Goal: Use online tool/utility: Utilize a website feature to perform a specific function

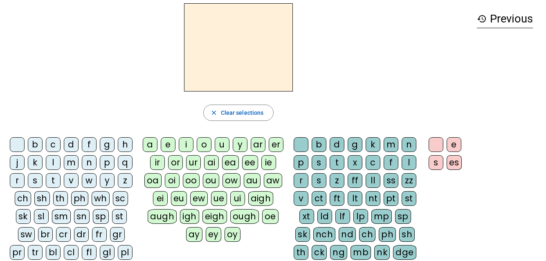
scroll to position [33, 0]
click at [52, 179] on div "t" at bounding box center [53, 180] width 15 height 15
click at [152, 139] on div "a" at bounding box center [150, 144] width 15 height 15
click at [373, 163] on div "c" at bounding box center [373, 162] width 15 height 15
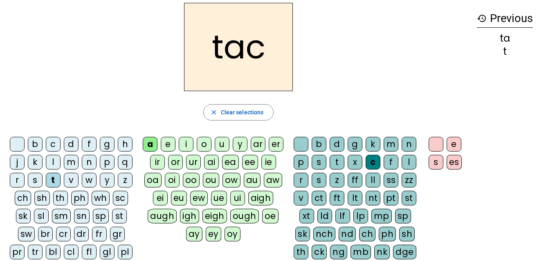
click at [256, 54] on h2 "tac" at bounding box center [238, 47] width 109 height 88
click at [301, 137] on div at bounding box center [301, 144] width 15 height 15
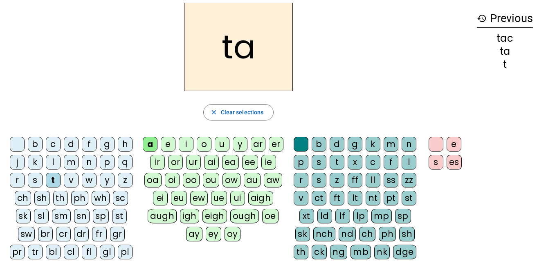
click at [166, 146] on div "e" at bounding box center [168, 144] width 15 height 15
click at [18, 165] on div "j" at bounding box center [17, 162] width 15 height 15
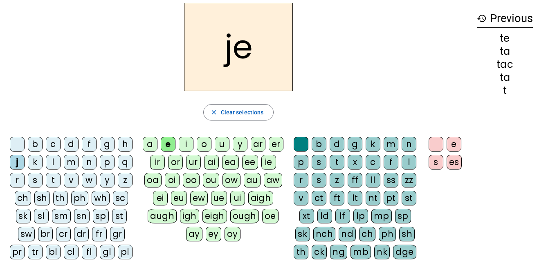
click at [70, 146] on div "d" at bounding box center [71, 144] width 15 height 15
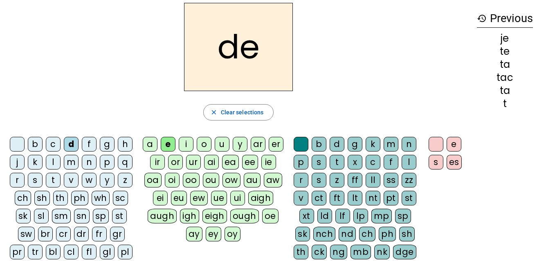
click at [68, 167] on div "m" at bounding box center [71, 162] width 15 height 15
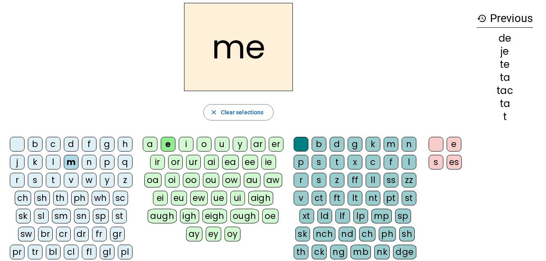
click at [150, 144] on div "a" at bounding box center [150, 144] width 15 height 15
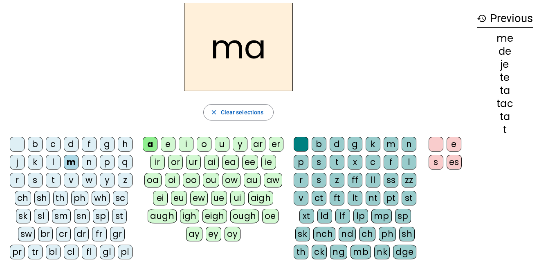
click at [50, 156] on div "l" at bounding box center [53, 162] width 15 height 15
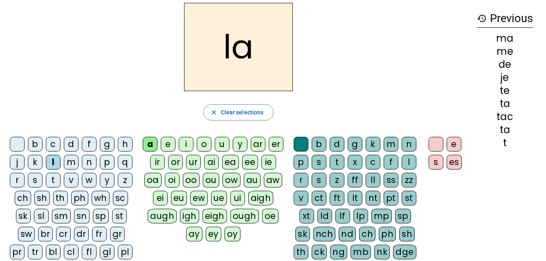
click at [373, 163] on div "c" at bounding box center [373, 162] width 15 height 15
